Goal: Information Seeking & Learning: Learn about a topic

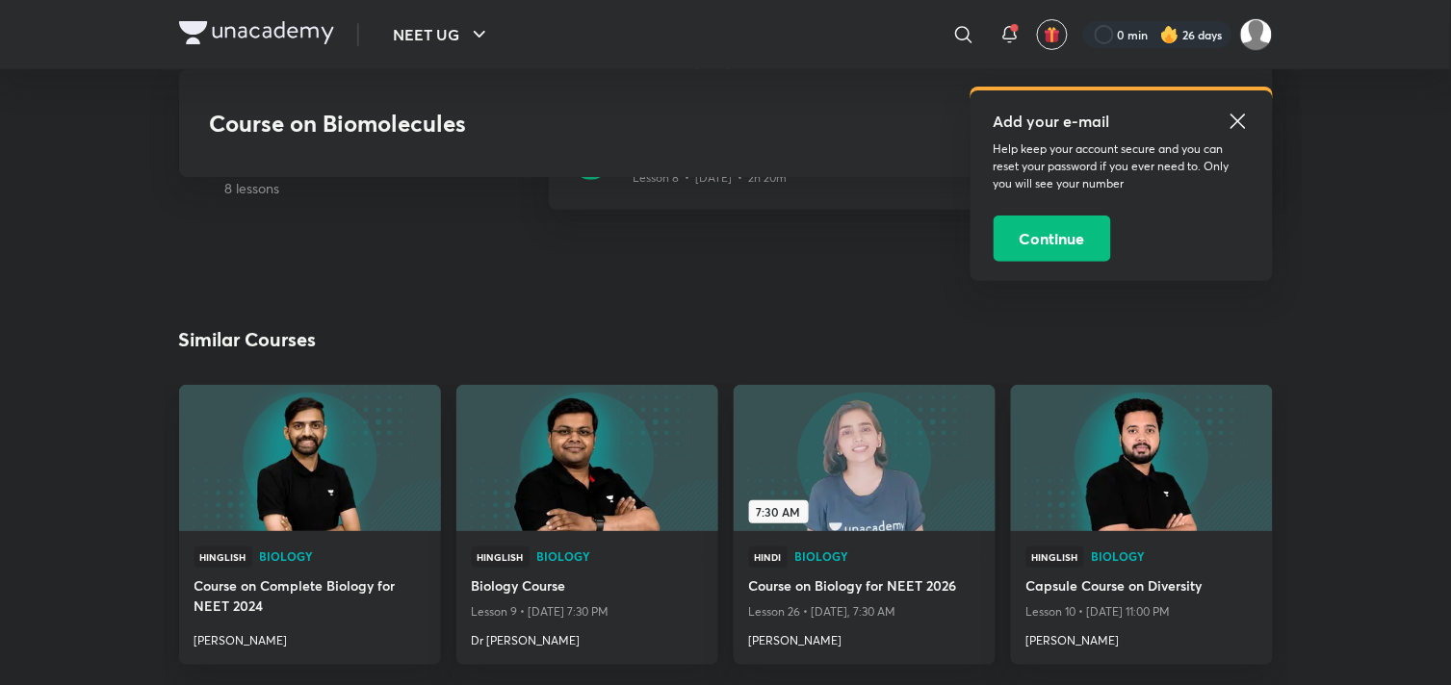
scroll to position [1951, 0]
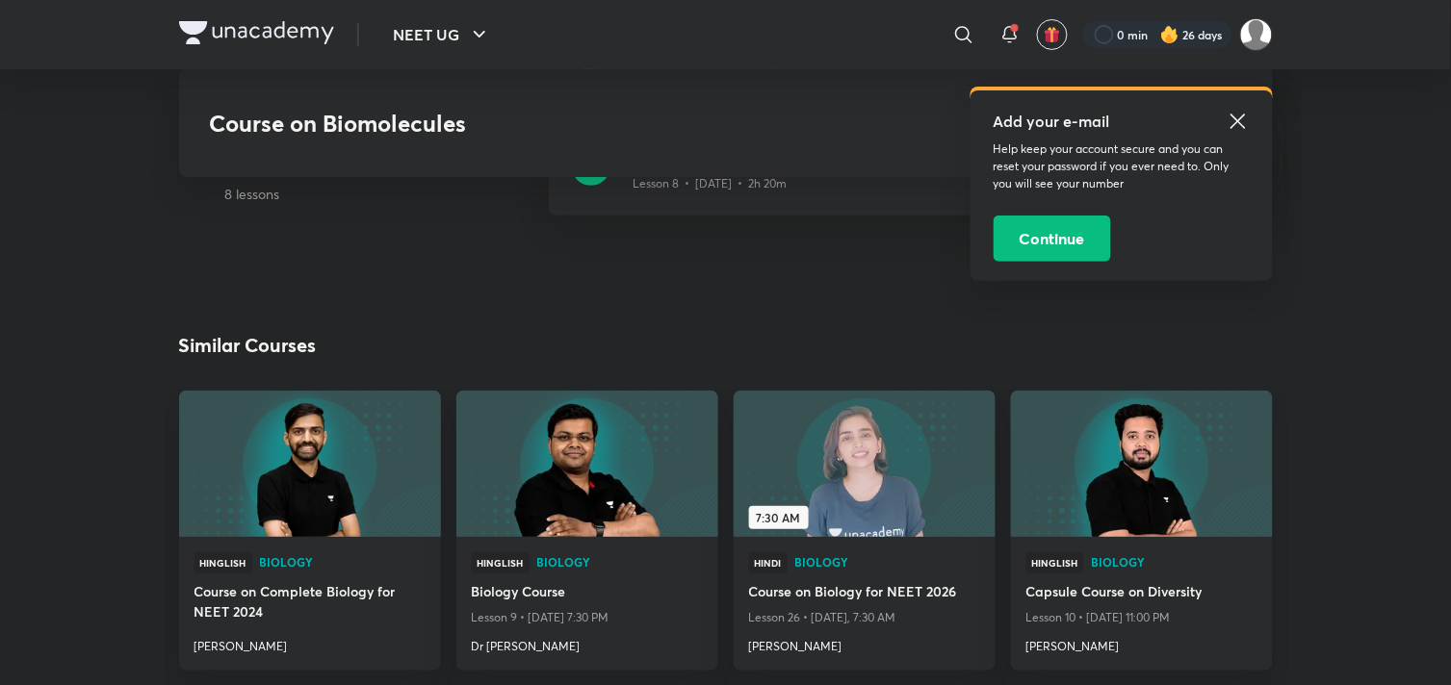
click at [1240, 119] on icon at bounding box center [1237, 121] width 23 height 23
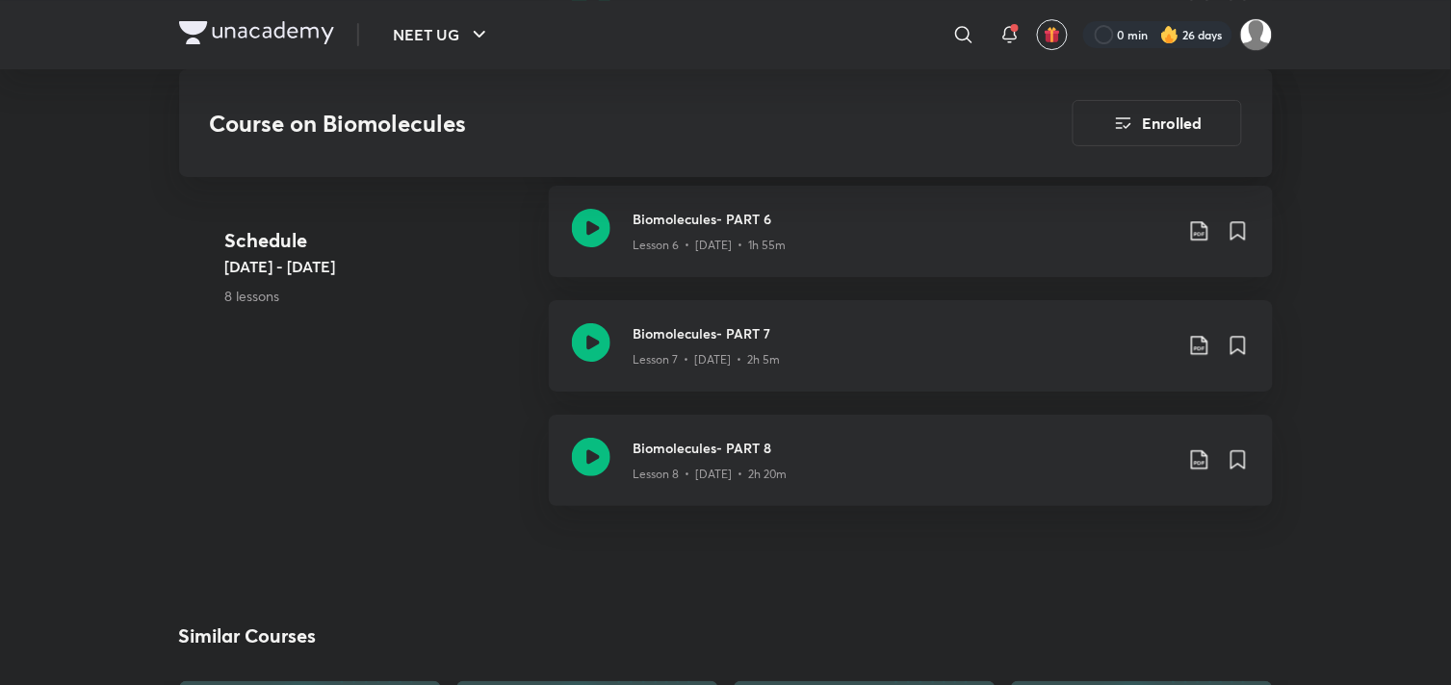
scroll to position [1631, 0]
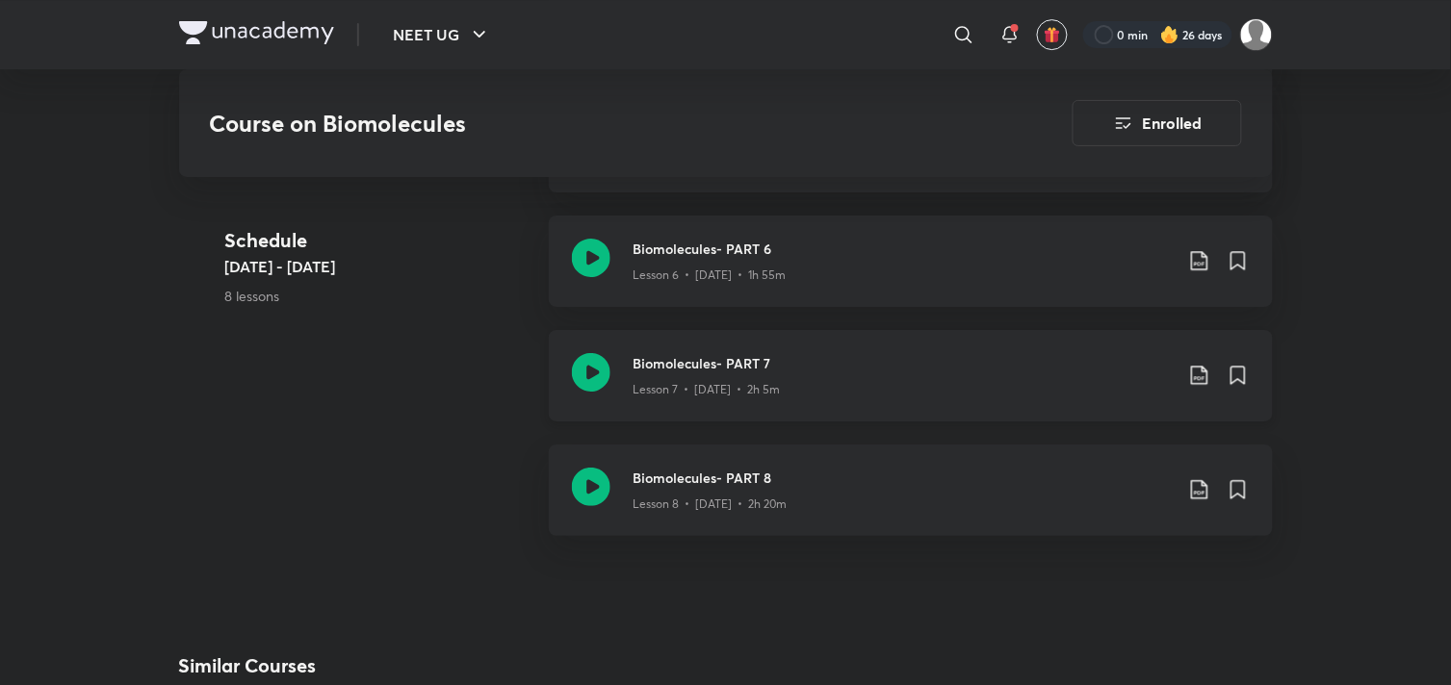
click at [814, 353] on h3 "Biomolecules- PART 7" at bounding box center [902, 363] width 539 height 20
